Goal: Information Seeking & Learning: Find specific fact

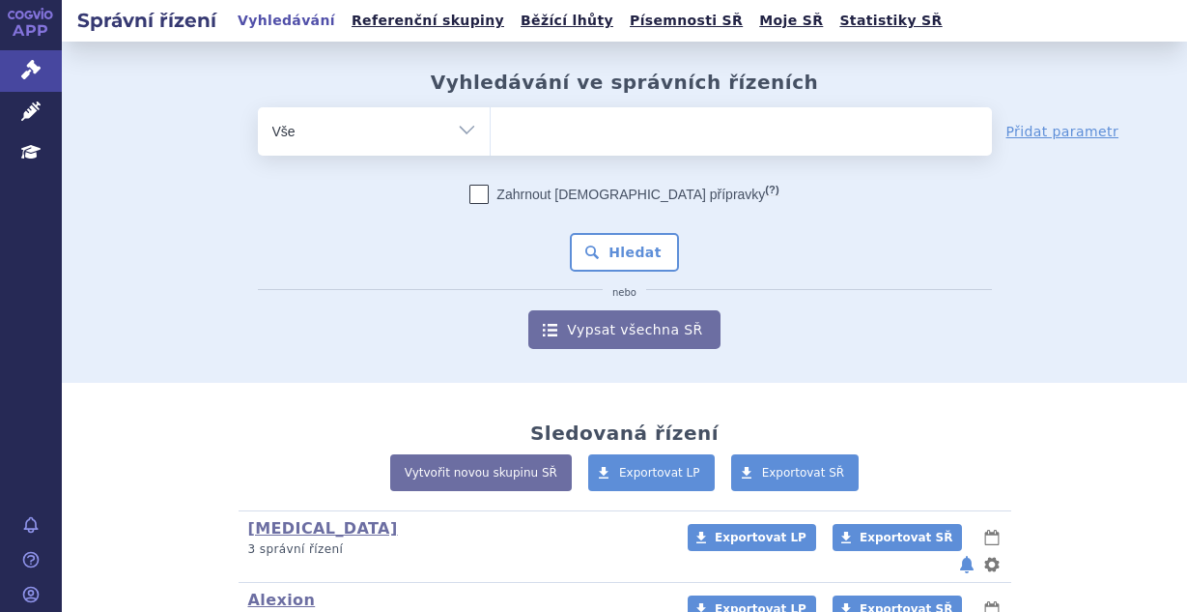
click at [534, 129] on ul at bounding box center [741, 127] width 501 height 41
click at [491, 129] on select at bounding box center [490, 130] width 1 height 48
type input "tu"
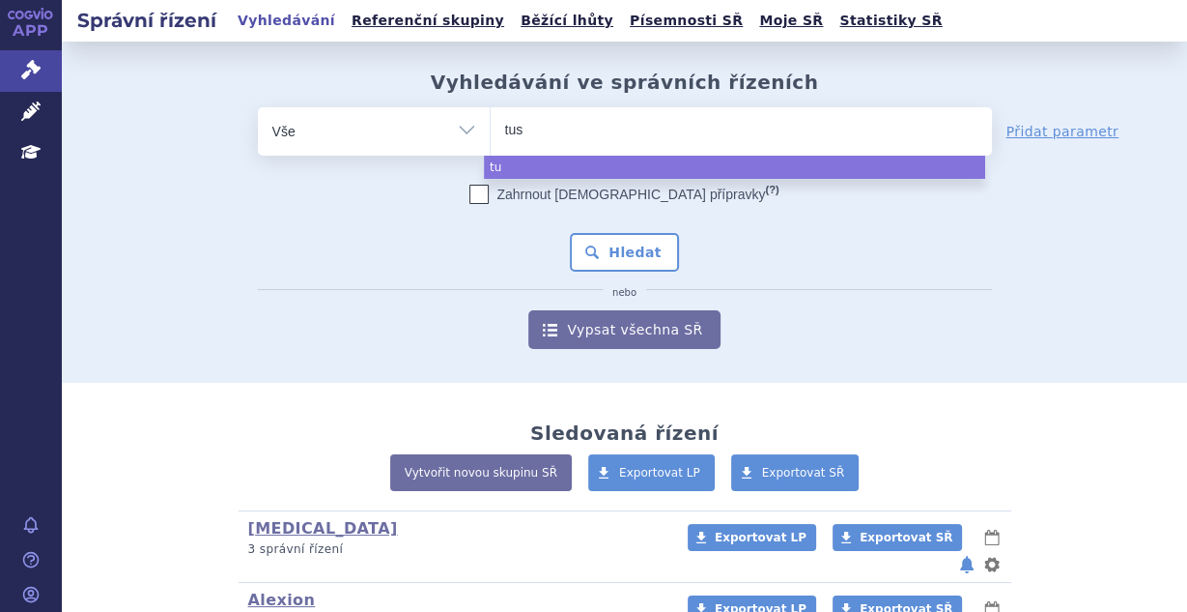
type input "tusy"
type input "tu"
type input "tuk"
select select "tuk"
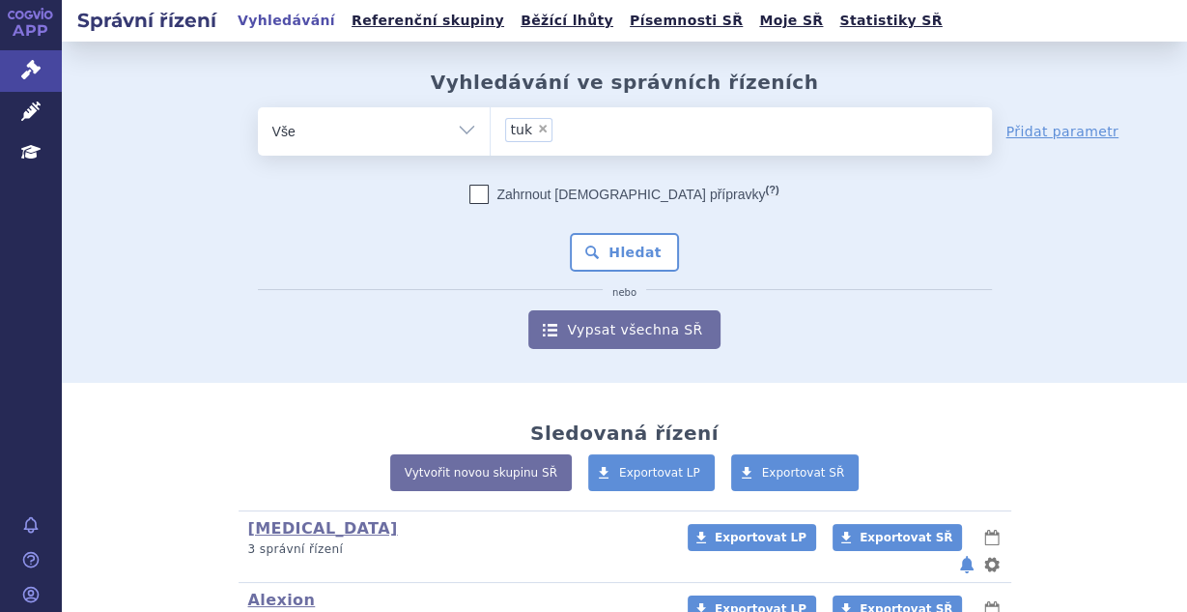
click at [371, 90] on div "Vyhledávání ve správních řízeních odstranit Vše Spisová značka tuk" at bounding box center [625, 210] width 1126 height 278
click at [537, 131] on span "×" at bounding box center [543, 129] width 12 height 12
click at [491, 131] on select "tuk" at bounding box center [490, 130] width 1 height 48
select select
click at [548, 131] on ul at bounding box center [741, 127] width 501 height 41
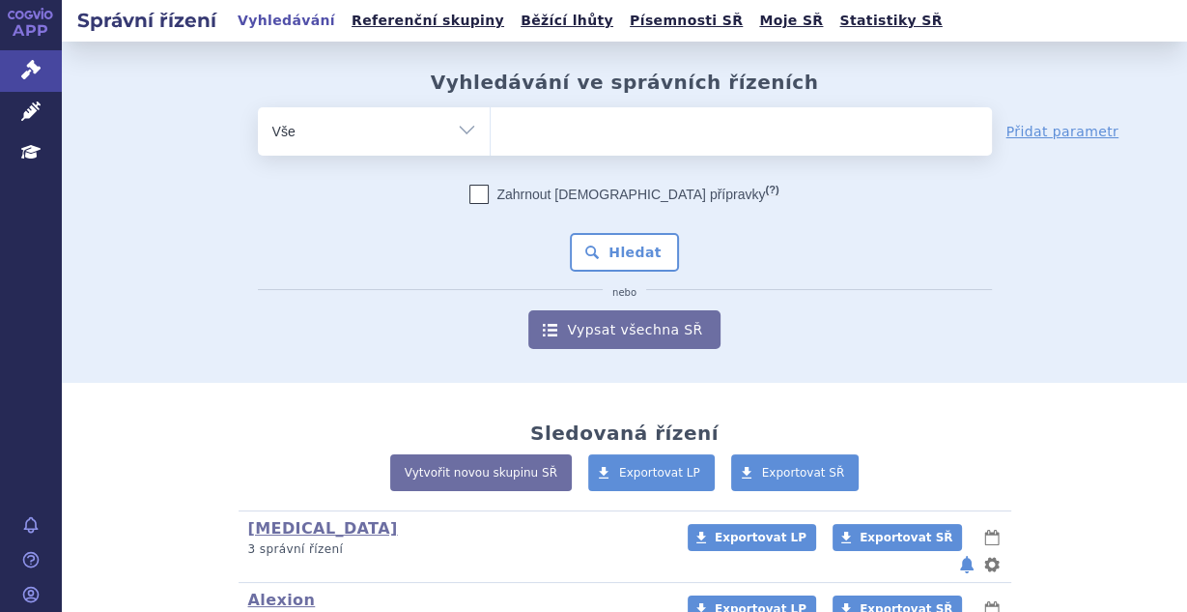
click at [491, 131] on select "tuk" at bounding box center [490, 130] width 1 height 48
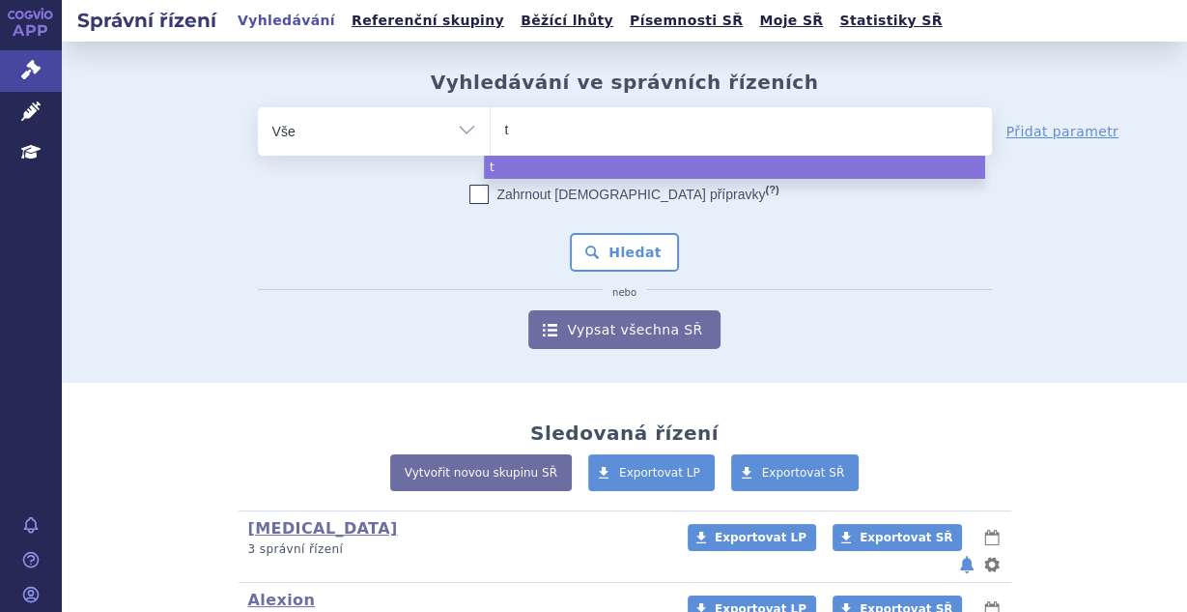
type input "tu"
type input "tuk"
type input "tuky"
type input "tukysa"
select select "tukysa"
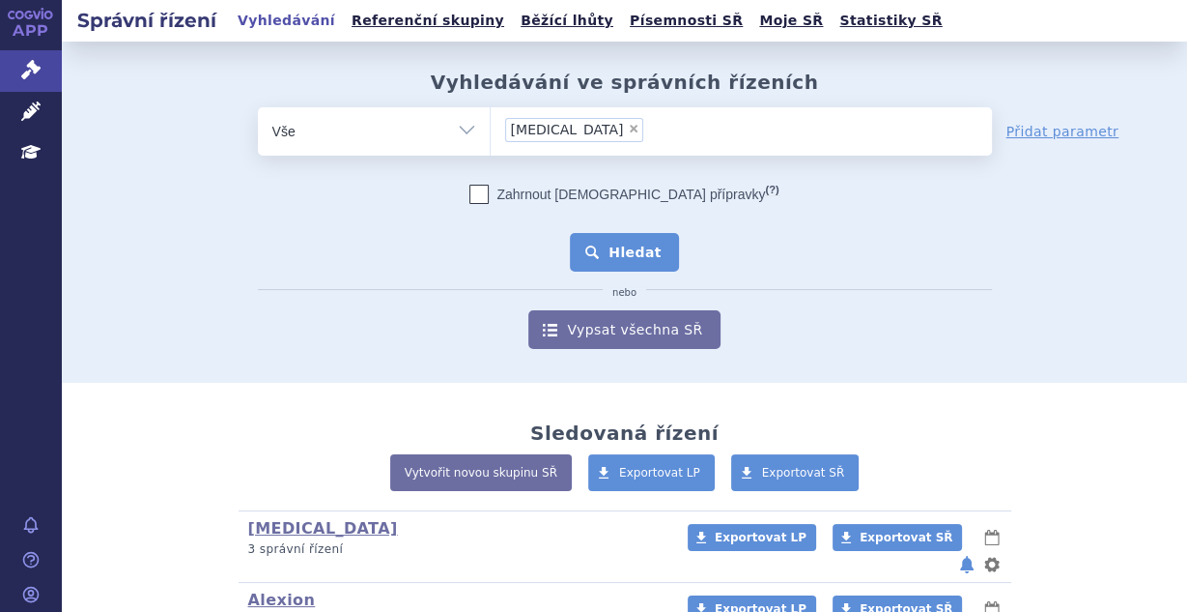
click at [579, 244] on button "Hledat" at bounding box center [624, 252] width 109 height 39
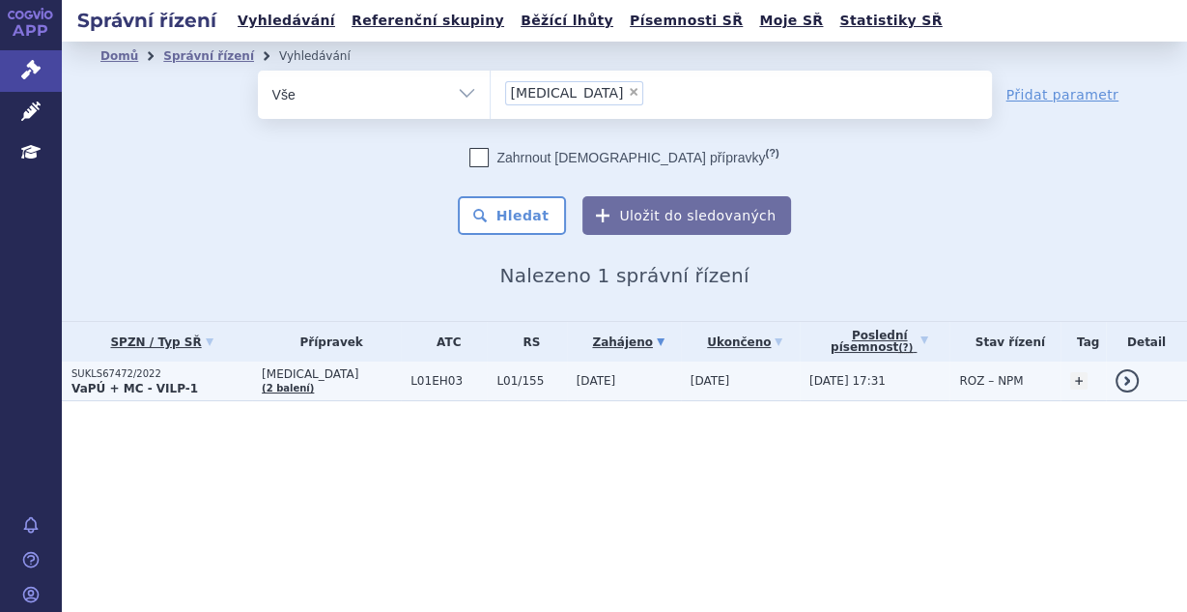
click at [411, 376] on span "L01EH03" at bounding box center [449, 381] width 76 height 14
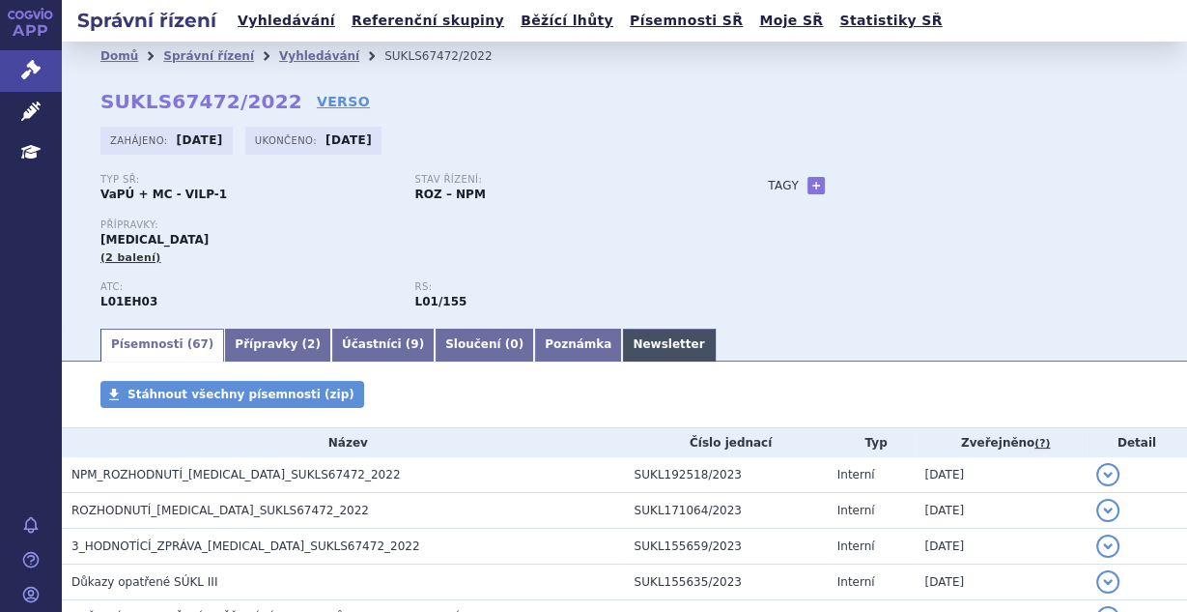
click at [622, 343] on link "Newsletter" at bounding box center [668, 345] width 93 height 33
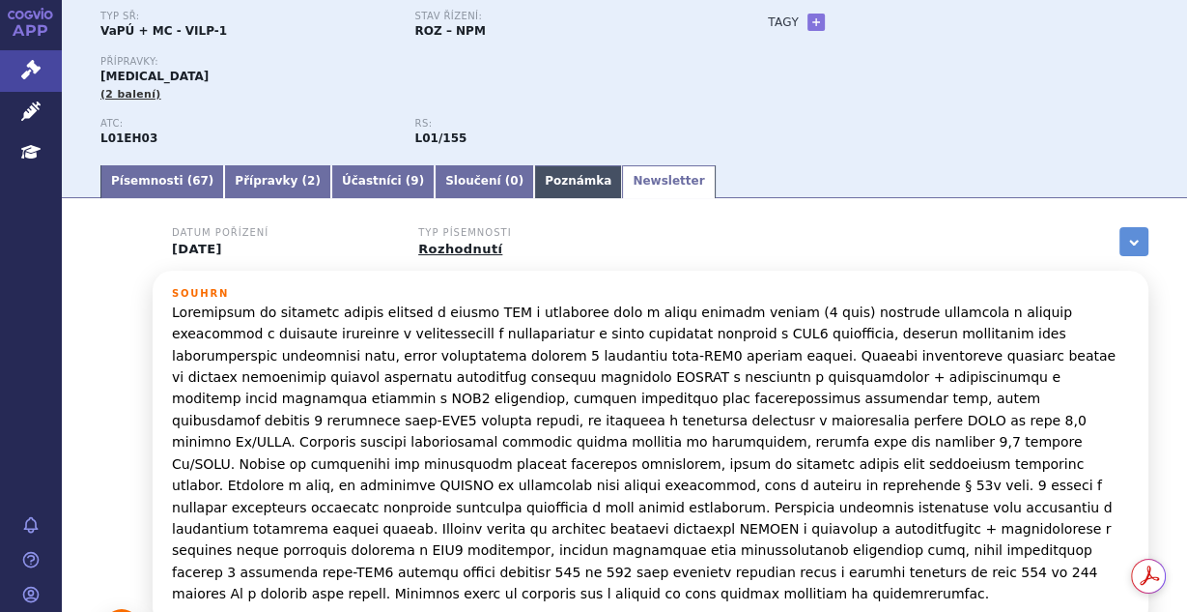
scroll to position [206, 0]
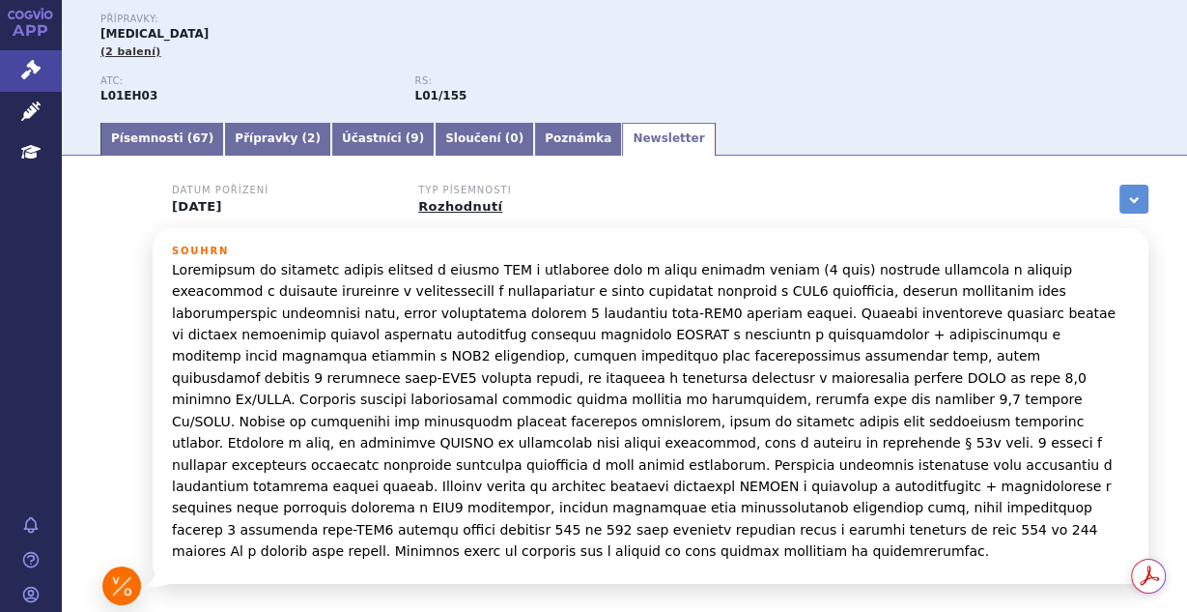
click at [243, 129] on link "Přípravky ( 2 )" at bounding box center [277, 139] width 107 height 33
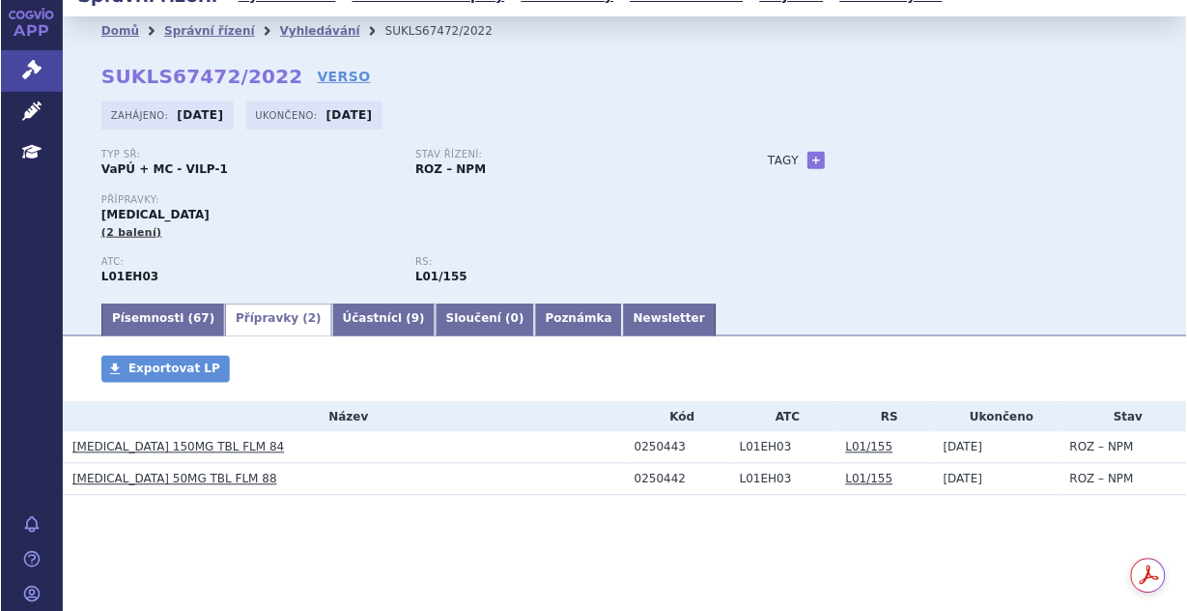
scroll to position [25, 0]
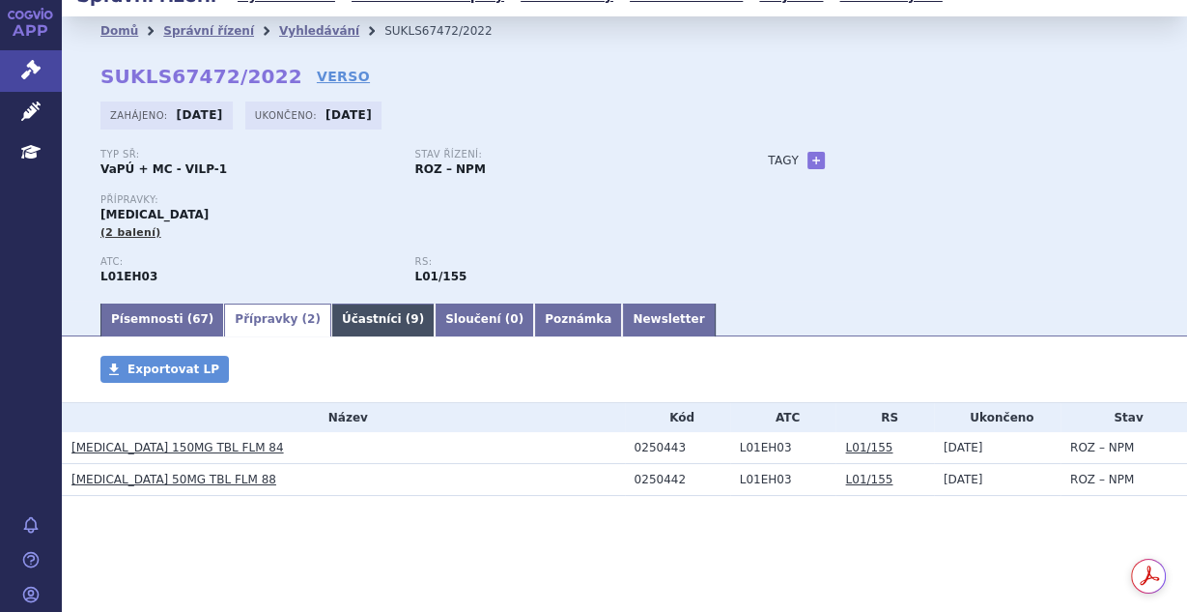
click at [350, 322] on link "Účastníci ( 9 )" at bounding box center [382, 319] width 103 height 33
